Goal: Transaction & Acquisition: Obtain resource

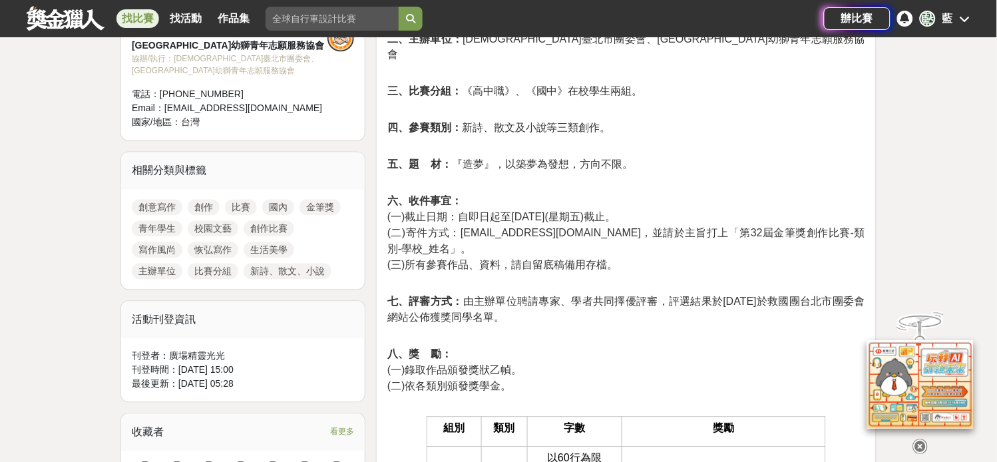
drag, startPoint x: 0, startPoint y: 0, endPoint x: 823, endPoint y: 232, distance: 855.1
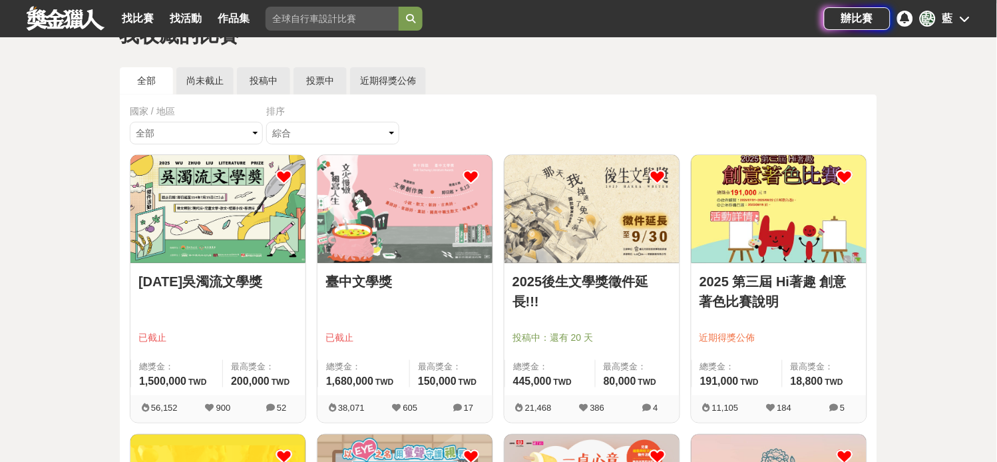
scroll to position [136, 0]
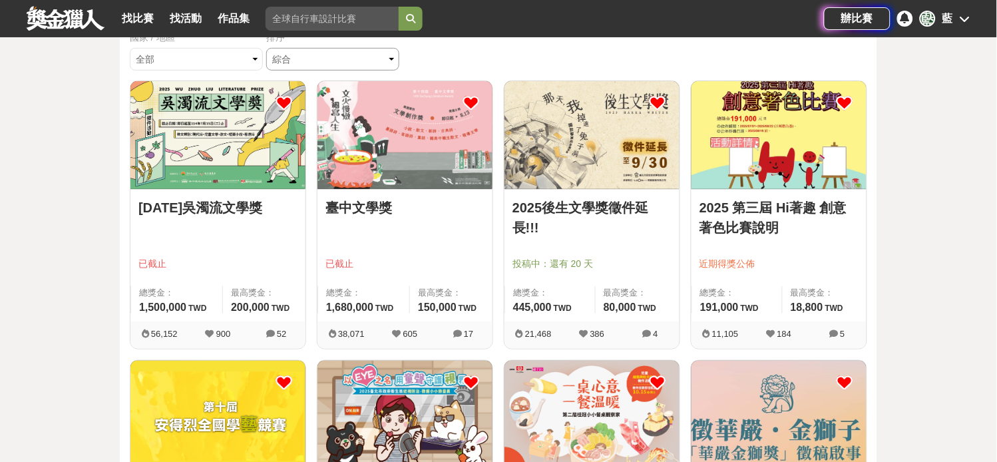
click at [317, 71] on select "綜合 熱門 獎金 截止 最新" at bounding box center [332, 59] width 133 height 23
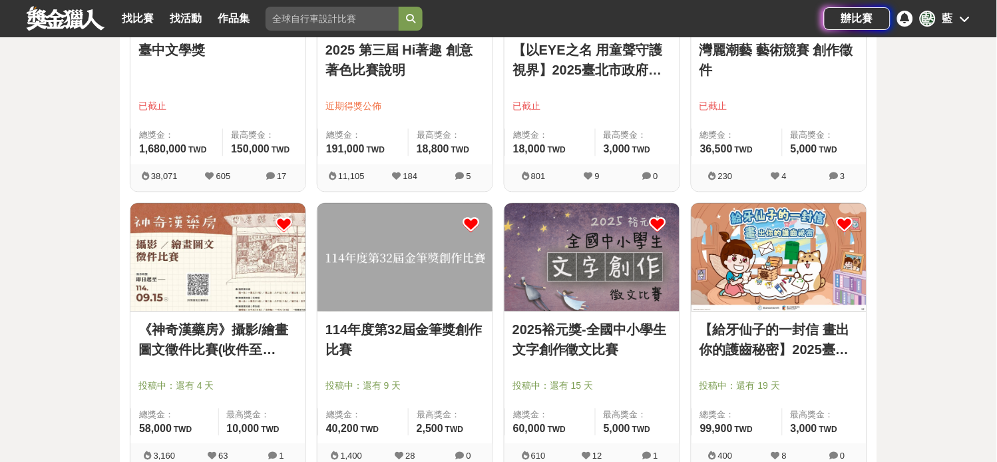
scroll to position [580, 0]
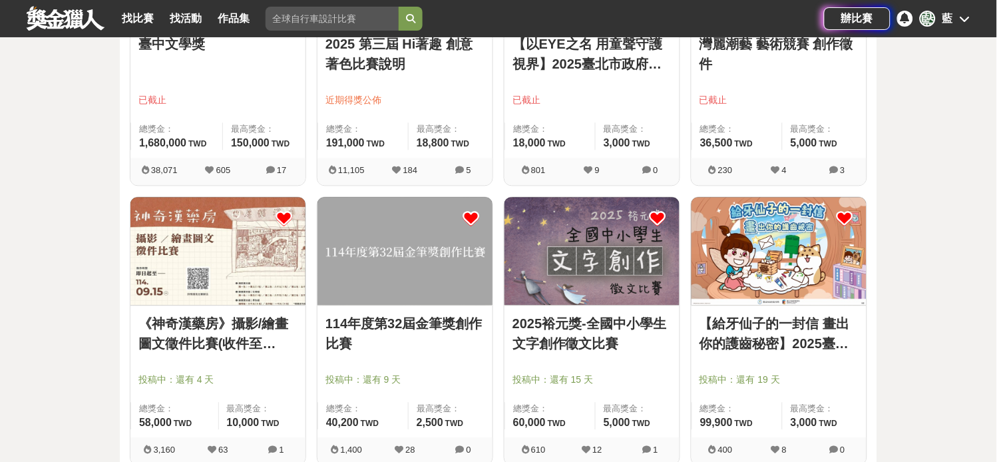
click at [238, 302] on img at bounding box center [217, 251] width 175 height 108
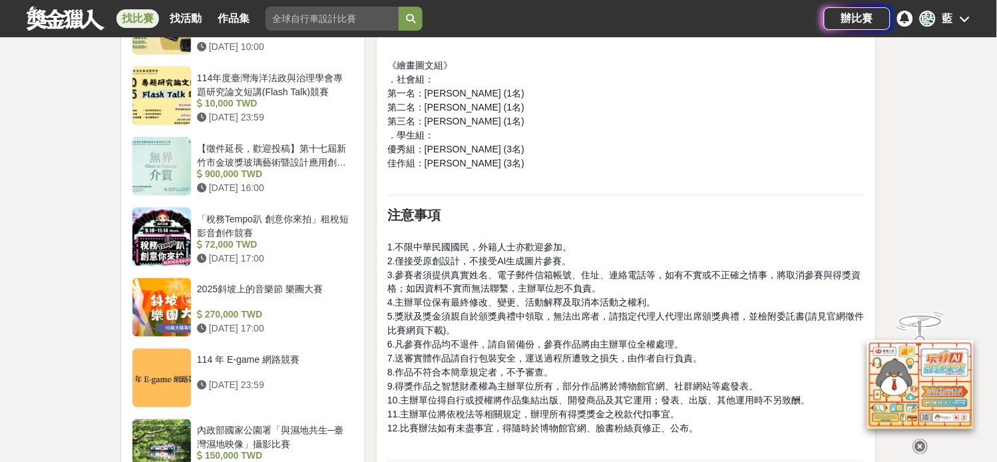
scroll to position [1405, 0]
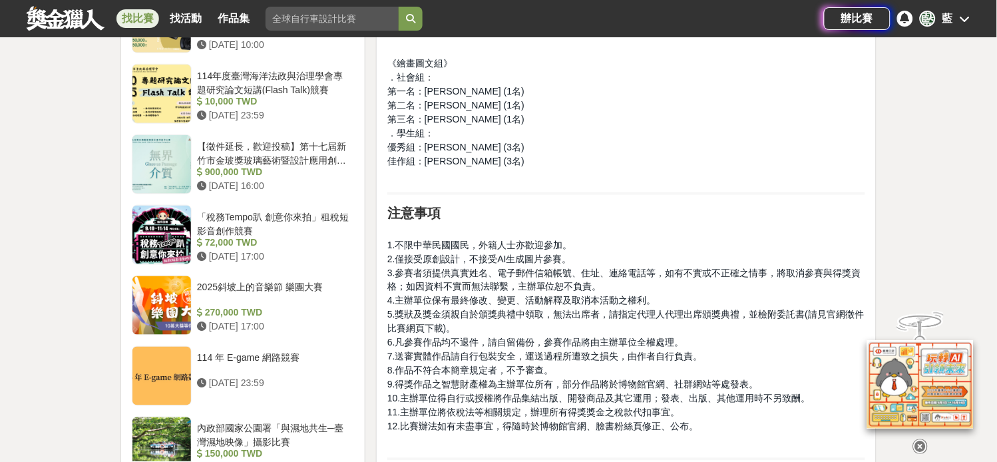
click at [953, 193] on div "大家都在看 2025 康寧創星家 - 創新應用競賽 2025-10-17 16:00 翻玩臺味好乳力-全國短影音創意大募集 2025-09-30 18:00 …" at bounding box center [498, 60] width 997 height 2799
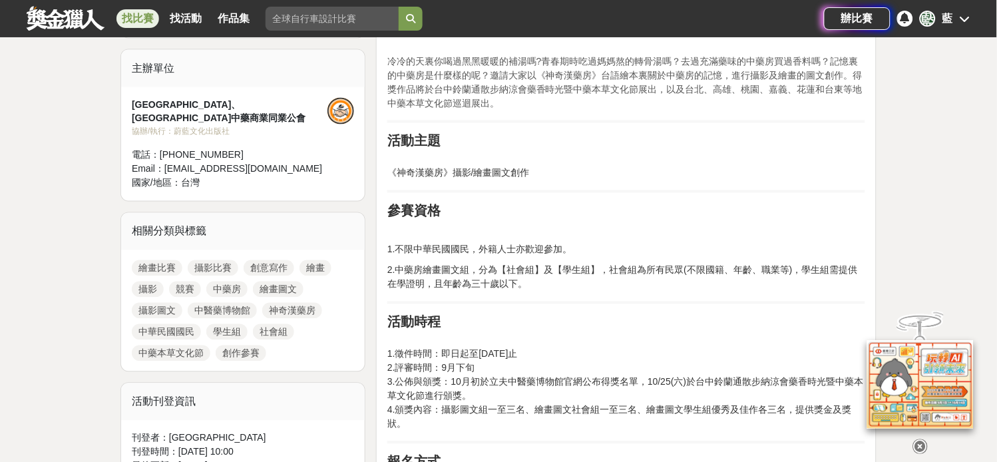
scroll to position [443, 0]
drag, startPoint x: 810, startPoint y: 293, endPoint x: 846, endPoint y: 349, distance: 66.1
click at [812, 238] on p at bounding box center [626, 231] width 478 height 14
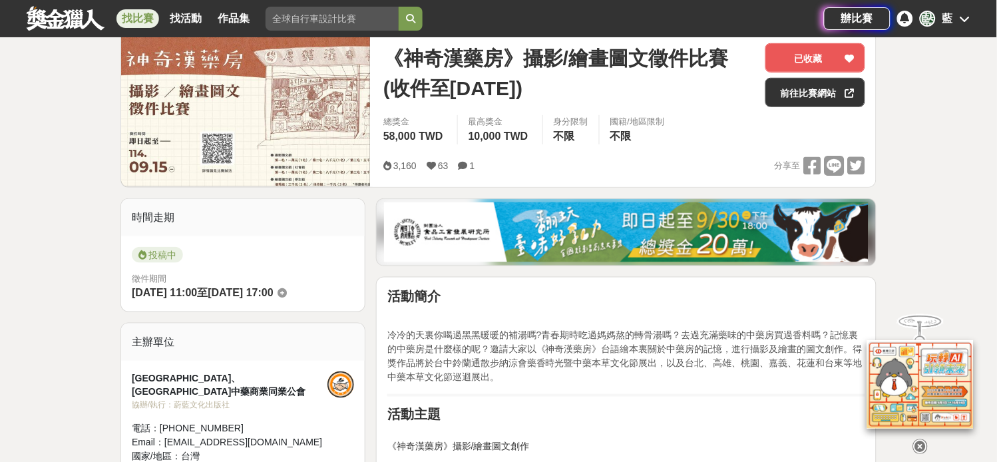
scroll to position [23, 0]
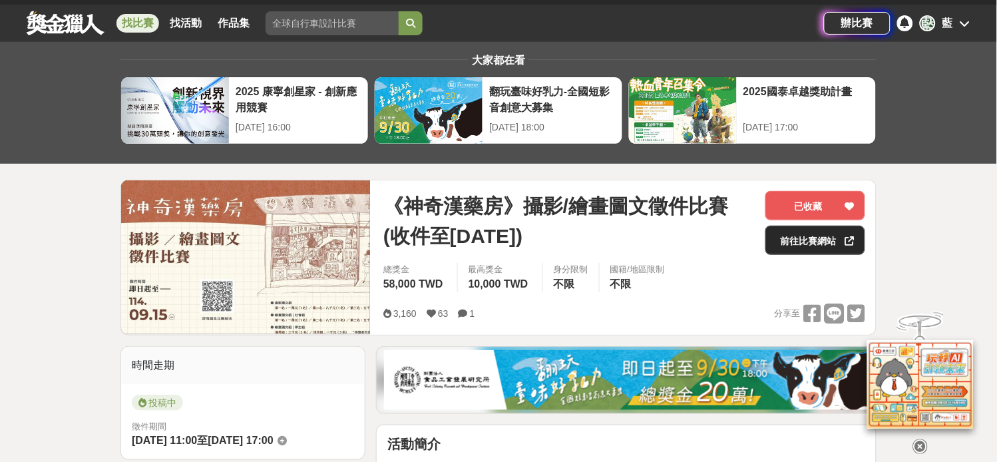
click at [835, 243] on link "前往比賽網站" at bounding box center [815, 240] width 100 height 29
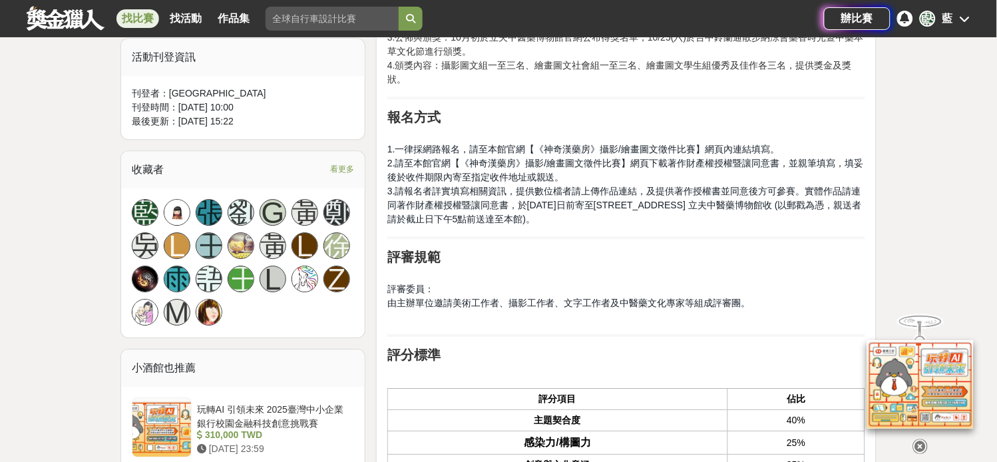
scroll to position [763, 0]
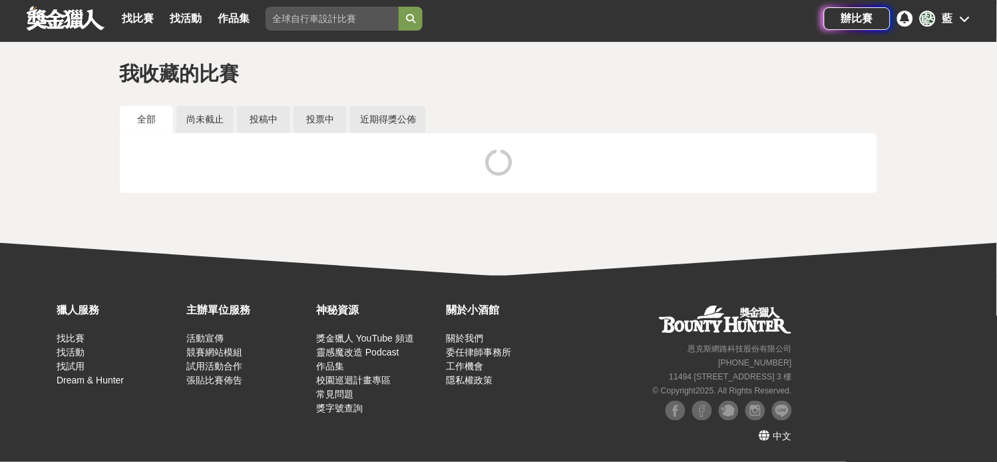
scroll to position [62, 0]
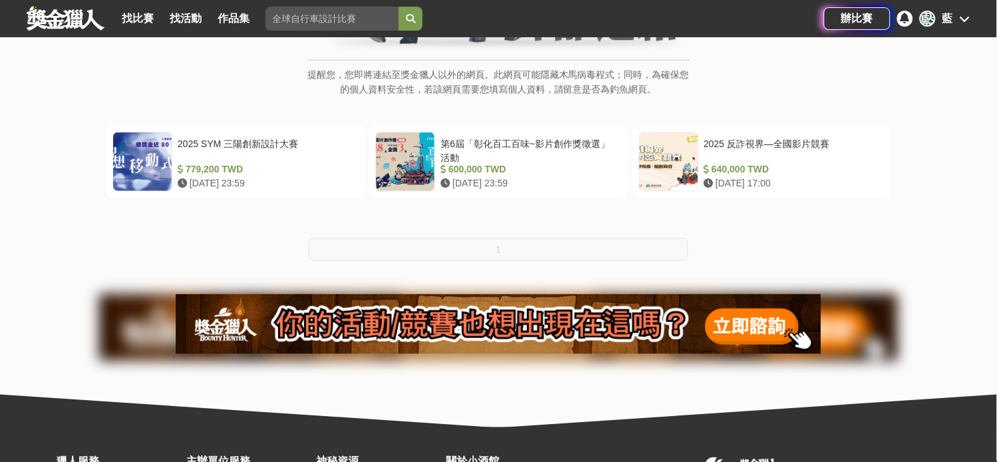
scroll to position [222, 0]
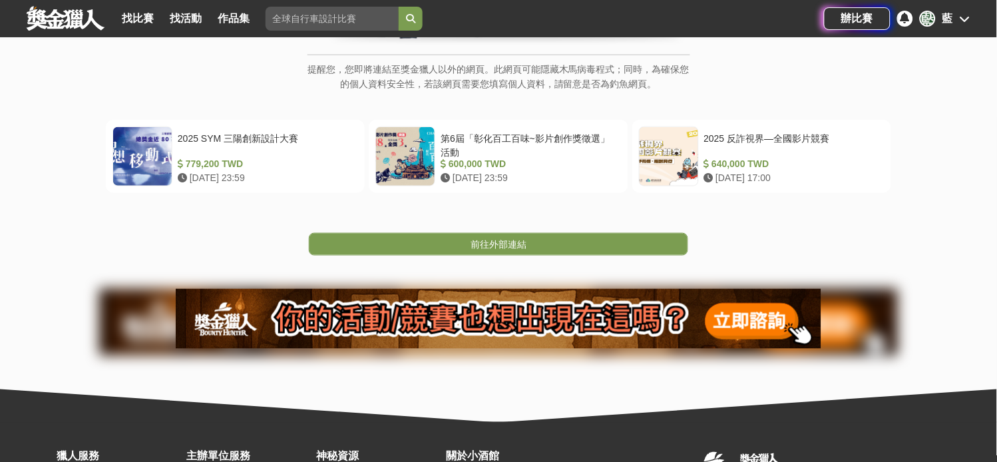
click at [516, 250] on span "前往外部連結" at bounding box center [498, 244] width 56 height 11
